Goal: Transaction & Acquisition: Purchase product/service

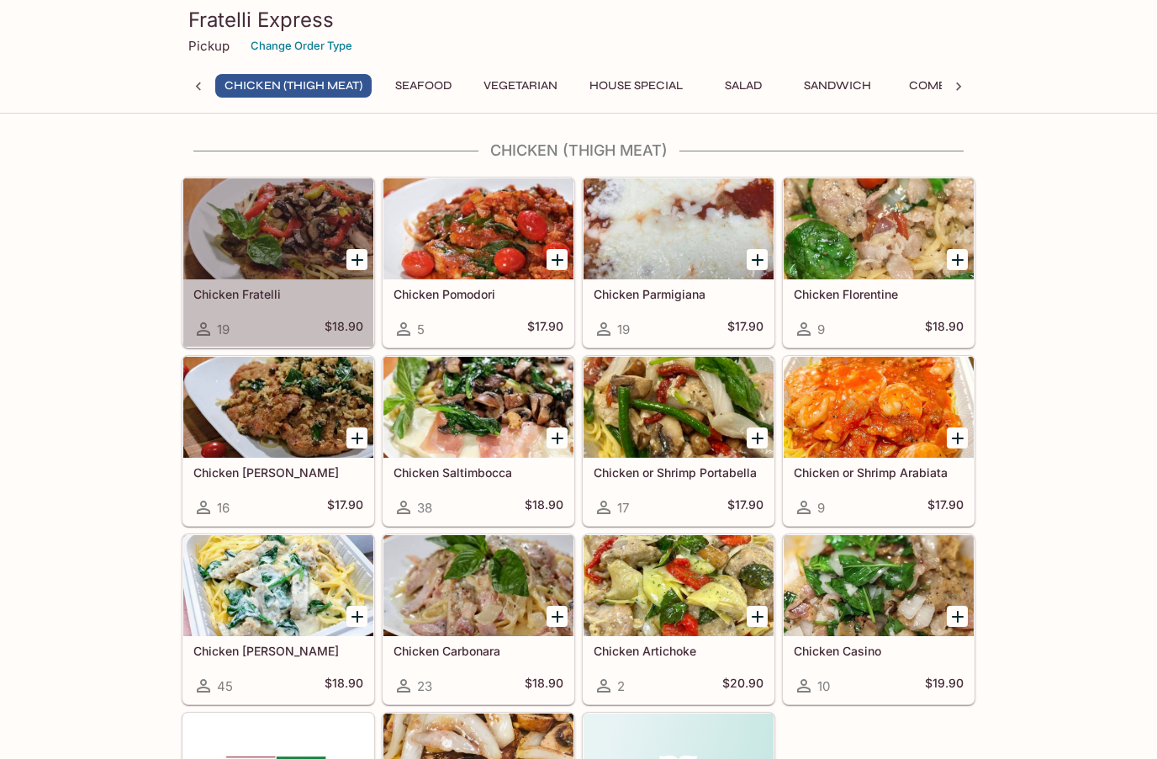
click at [304, 237] on div at bounding box center [278, 228] width 190 height 101
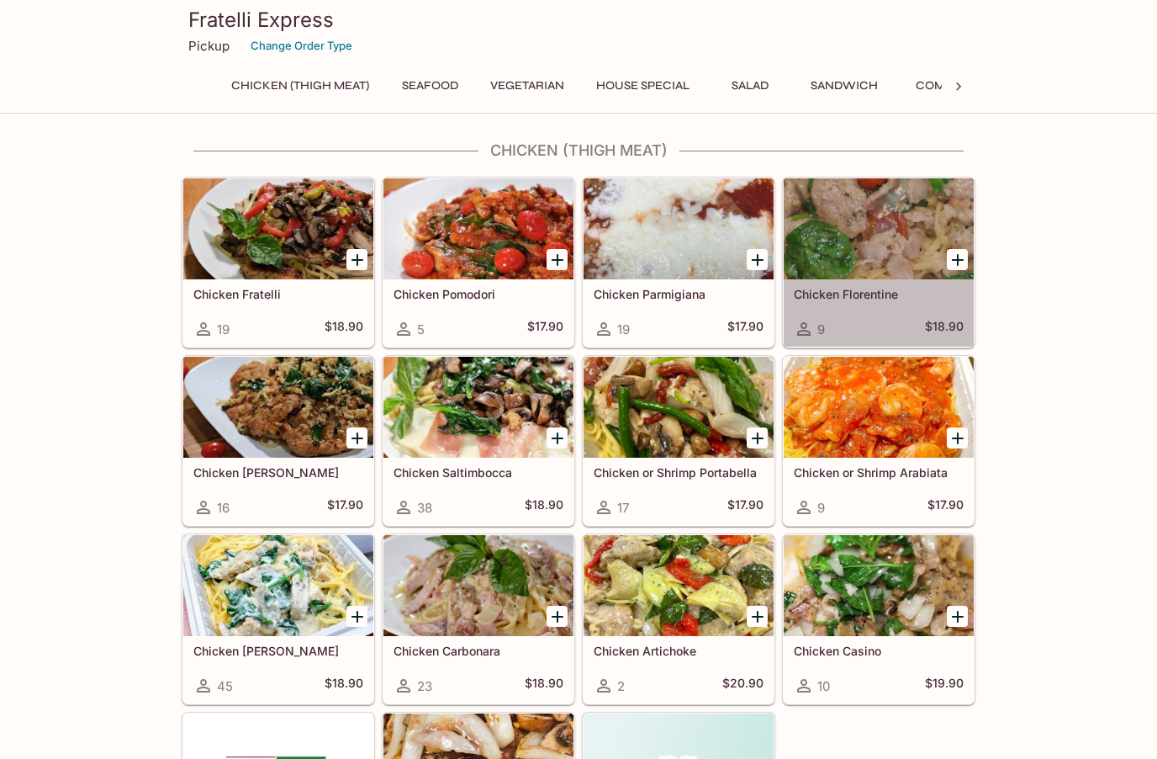
click at [881, 252] on div at bounding box center [879, 228] width 190 height 101
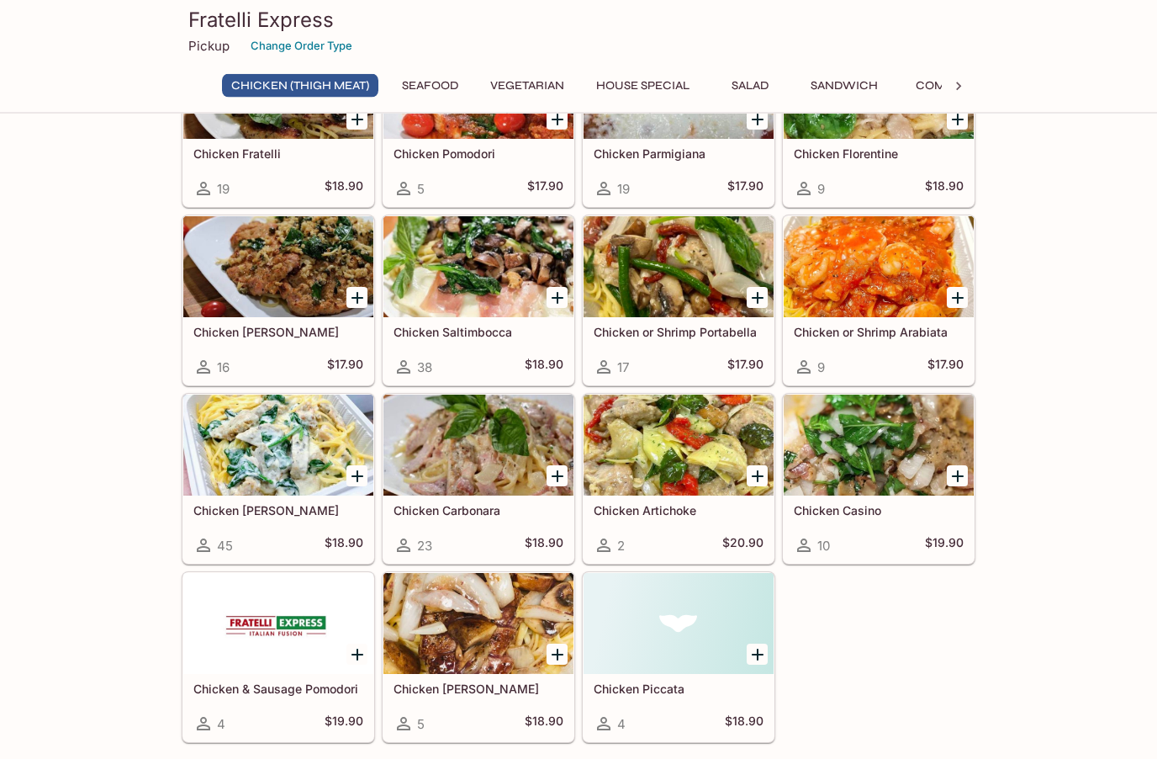
scroll to position [140, 0]
click at [883, 442] on div at bounding box center [879, 444] width 190 height 101
